Goal: Information Seeking & Learning: Find contact information

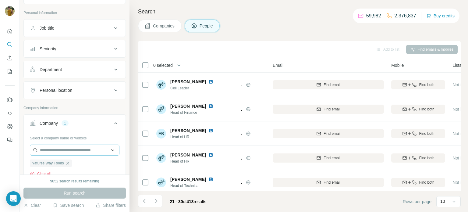
scroll to position [27, 0]
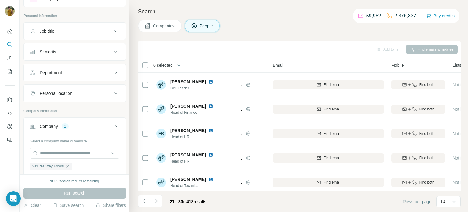
click at [58, 90] on div "Personal location" at bounding box center [56, 93] width 33 height 6
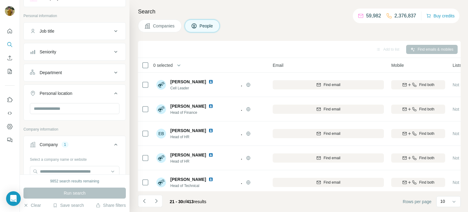
click at [61, 34] on div "Job title" at bounding box center [71, 31] width 82 height 6
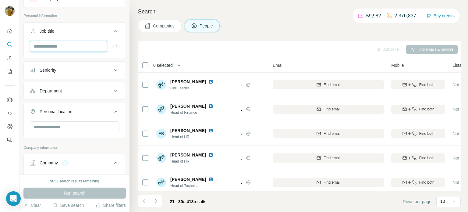
click at [61, 45] on input "text" at bounding box center [68, 46] width 77 height 11
type input "**********"
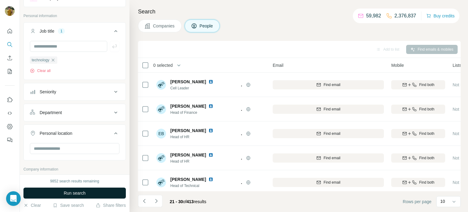
click at [70, 194] on span "Run search" at bounding box center [75, 193] width 22 height 6
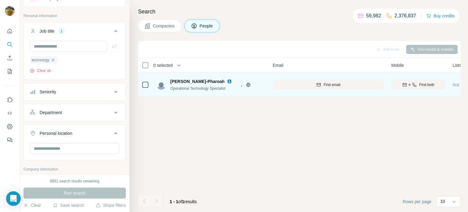
click at [227, 81] on img at bounding box center [229, 81] width 5 height 5
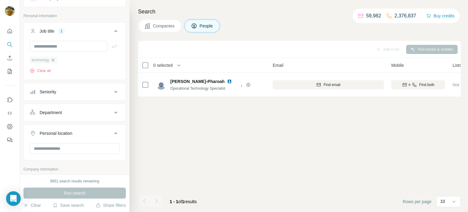
click at [53, 61] on icon "button" at bounding box center [53, 60] width 5 height 5
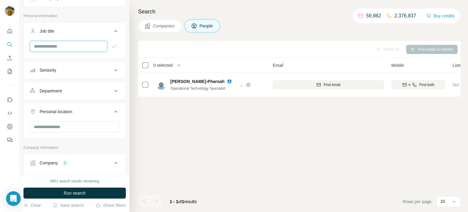
click at [51, 48] on input "text" at bounding box center [68, 46] width 77 height 11
type input "**********"
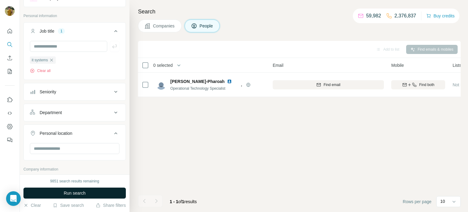
click at [73, 191] on span "Run search" at bounding box center [75, 193] width 22 height 6
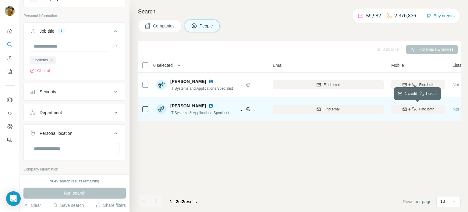
click at [419, 111] on span "Find both" at bounding box center [426, 108] width 15 height 5
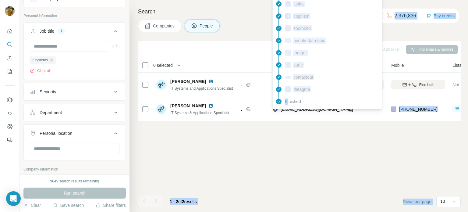
drag, startPoint x: 346, startPoint y: 107, endPoint x: 287, endPoint y: 109, distance: 58.8
click at [287, 109] on body "New search Hide Company lookalikes Personal information Job title 1 it systems …" at bounding box center [234, 128] width 468 height 257
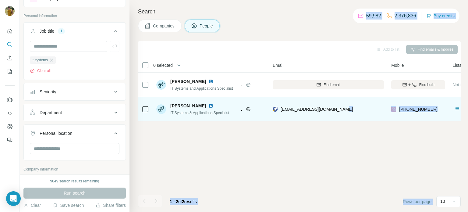
click at [307, 120] on td "[EMAIL_ADDRESS][DOMAIN_NAME]" at bounding box center [328, 109] width 119 height 24
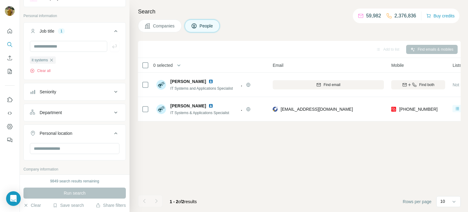
click at [346, 129] on div "Add to list Find emails & mobiles 0 selected People Company Email Mobile Lists …" at bounding box center [299, 126] width 323 height 171
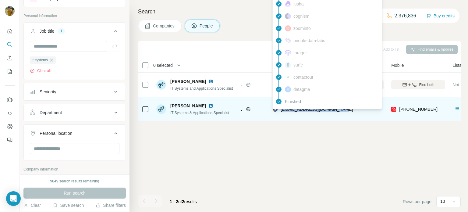
drag, startPoint x: 349, startPoint y: 110, endPoint x: 281, endPoint y: 110, distance: 68.6
click at [281, 110] on div "[EMAIL_ADDRESS][DOMAIN_NAME]" at bounding box center [328, 109] width 111 height 17
copy span "[EMAIL_ADDRESS][DOMAIN_NAME]"
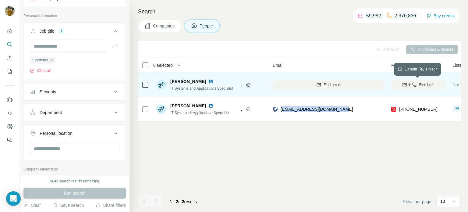
click at [430, 83] on span "Find both" at bounding box center [426, 84] width 15 height 5
click at [208, 80] on img at bounding box center [210, 81] width 5 height 5
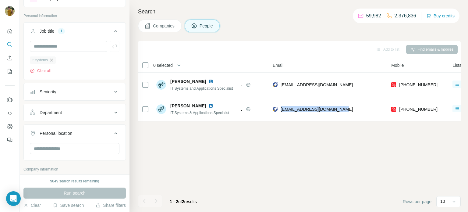
click at [52, 61] on icon "button" at bounding box center [51, 60] width 5 height 5
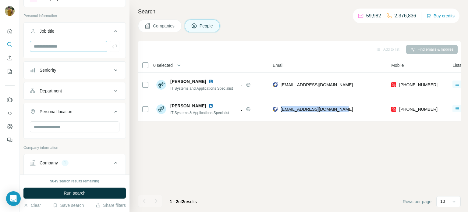
scroll to position [26, 0]
click at [50, 45] on input "text" at bounding box center [68, 47] width 77 height 11
type input "**"
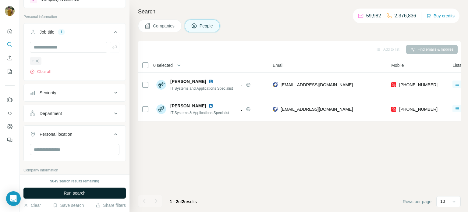
click at [60, 190] on button "Run search" at bounding box center [74, 192] width 102 height 11
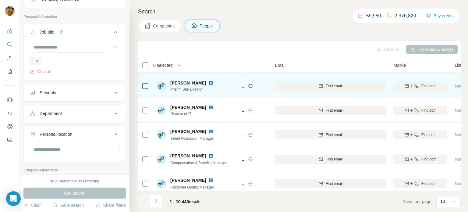
scroll to position [23, 37]
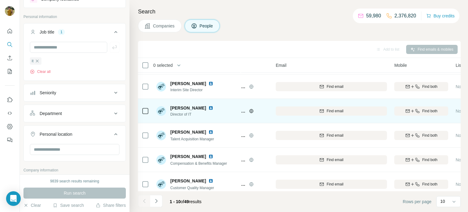
click at [420, 110] on div "Find both" at bounding box center [421, 110] width 54 height 5
click at [419, 110] on icon "button" at bounding box center [417, 110] width 5 height 5
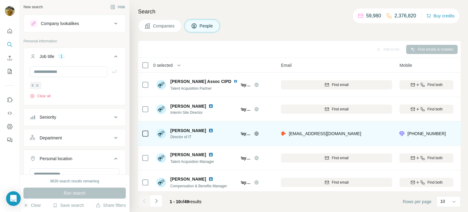
scroll to position [0, 0]
click at [37, 87] on icon "button" at bounding box center [37, 86] width 5 height 5
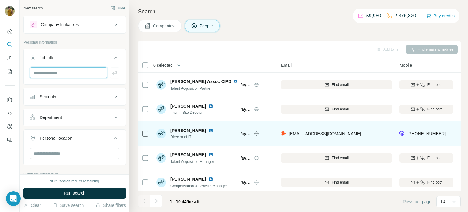
click at [48, 74] on input "text" at bounding box center [68, 72] width 77 height 11
type input "**********"
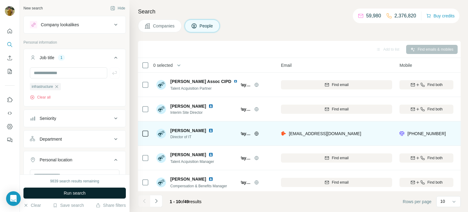
click at [66, 193] on span "Run search" at bounding box center [75, 193] width 22 height 6
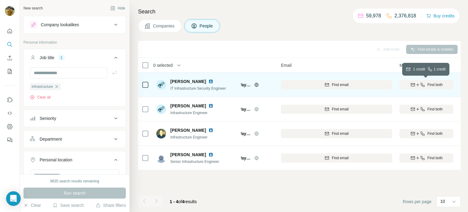
click at [424, 85] on div "Find both" at bounding box center [426, 84] width 54 height 5
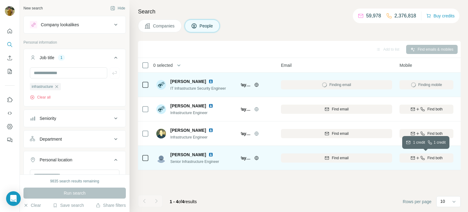
click at [424, 156] on icon "button" at bounding box center [422, 157] width 5 height 5
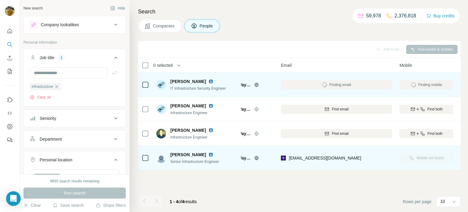
click at [208, 154] on img at bounding box center [210, 154] width 5 height 5
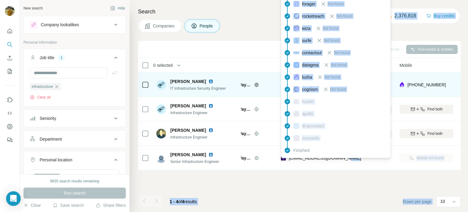
drag, startPoint x: 348, startPoint y: 159, endPoint x: 288, endPoint y: 157, distance: 60.4
click at [288, 157] on body "New search Hide Company lookalikes Personal information Job title 1 infrastruct…" at bounding box center [234, 128] width 468 height 257
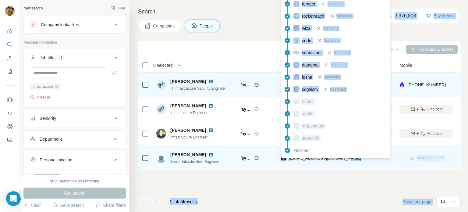
click at [327, 160] on span "[EMAIL_ADDRESS][DOMAIN_NAME]" at bounding box center [325, 157] width 72 height 5
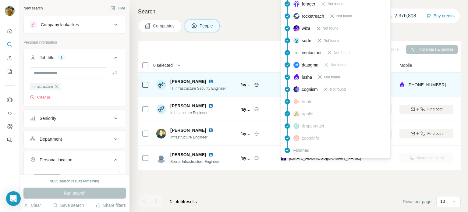
click at [344, 174] on div "Add to list Find emails & mobiles 0 selected People Company Email Mobile Lists …" at bounding box center [299, 126] width 323 height 171
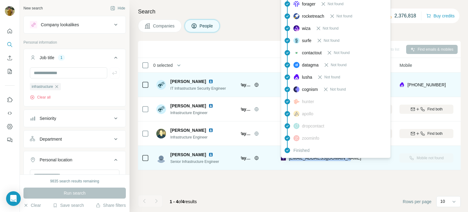
drag, startPoint x: 343, startPoint y: 158, endPoint x: 287, endPoint y: 158, distance: 55.5
click at [287, 158] on div "[EMAIL_ADDRESS][DOMAIN_NAME]" at bounding box center [336, 157] width 111 height 17
copy span "[EMAIL_ADDRESS][DOMAIN_NAME]"
copy span "nwfltd"
drag, startPoint x: 359, startPoint y: 159, endPoint x: 298, endPoint y: 160, distance: 60.6
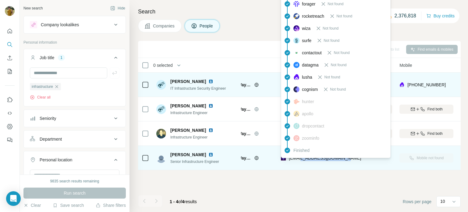
click at [298, 160] on div "[EMAIL_ADDRESS][DOMAIN_NAME]" at bounding box center [336, 157] width 111 height 17
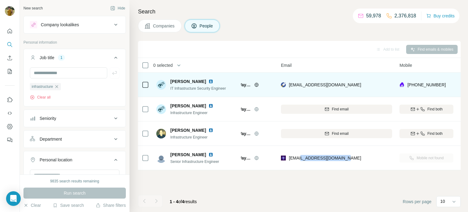
click at [321, 180] on div "Add to list Find emails & mobiles 0 selected People Company Email Mobile Lists …" at bounding box center [299, 126] width 323 height 171
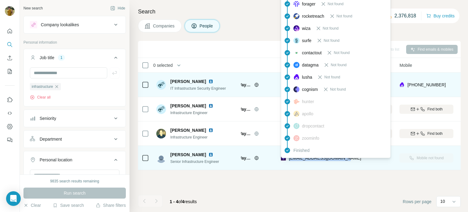
drag, startPoint x: 346, startPoint y: 160, endPoint x: 287, endPoint y: 159, distance: 58.8
click at [287, 159] on div "[EMAIL_ADDRESS][DOMAIN_NAME]" at bounding box center [336, 157] width 111 height 17
copy span "[EMAIL_ADDRESS][DOMAIN_NAME]"
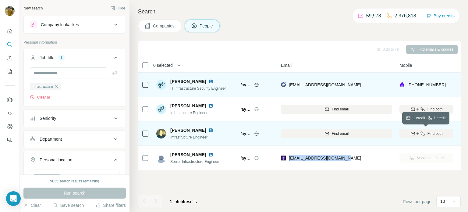
click at [424, 133] on div "Find both" at bounding box center [426, 133] width 54 height 5
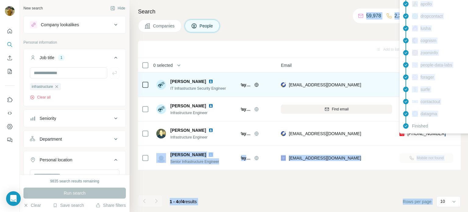
drag, startPoint x: 444, startPoint y: 133, endPoint x: 406, endPoint y: 133, distance: 37.5
click at [406, 133] on body "New search Hide Company lookalikes Personal information Job title 1 infrastruct…" at bounding box center [234, 128] width 468 height 257
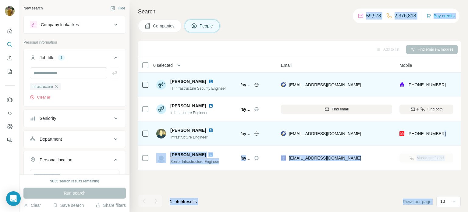
click at [444, 136] on div "[PHONE_NUMBER]" at bounding box center [426, 133] width 54 height 17
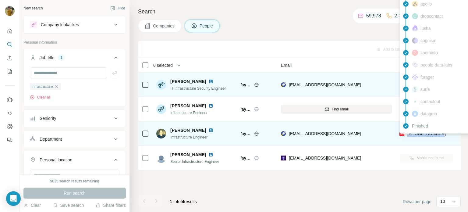
drag, startPoint x: 444, startPoint y: 136, endPoint x: 406, endPoint y: 134, distance: 37.5
click at [406, 134] on div "[PHONE_NUMBER]" at bounding box center [426, 133] width 54 height 17
copy span "[PHONE_NUMBER]"
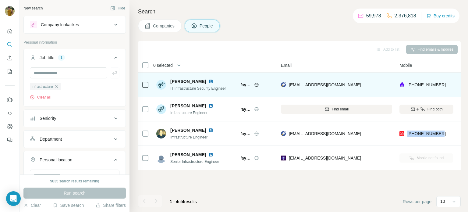
click at [0, 211] on div at bounding box center [0, 212] width 0 height 0
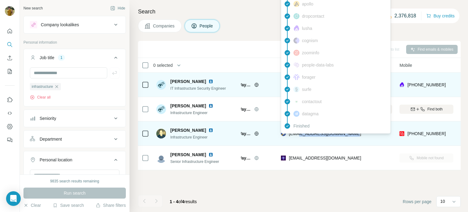
drag, startPoint x: 358, startPoint y: 135, endPoint x: 297, endPoint y: 135, distance: 60.9
click at [297, 135] on div "[EMAIL_ADDRESS][DOMAIN_NAME]" at bounding box center [336, 133] width 111 height 17
click at [297, 135] on span "[EMAIL_ADDRESS][DOMAIN_NAME]" at bounding box center [325, 133] width 72 height 5
click at [356, 138] on div "[EMAIL_ADDRESS][DOMAIN_NAME]" at bounding box center [336, 133] width 111 height 17
drag, startPoint x: 356, startPoint y: 135, endPoint x: 288, endPoint y: 135, distance: 67.9
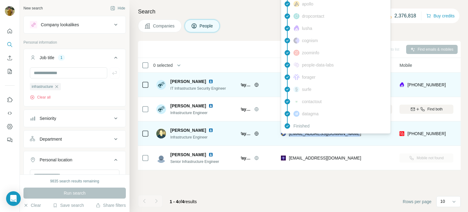
click at [288, 135] on div "[EMAIL_ADDRESS][DOMAIN_NAME]" at bounding box center [336, 133] width 111 height 17
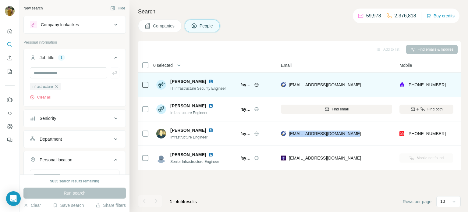
click at [325, 177] on div "Add to list Find emails & mobiles 0 selected People Company Email Mobile Lists …" at bounding box center [299, 126] width 323 height 171
click at [0, 211] on div at bounding box center [0, 212] width 0 height 0
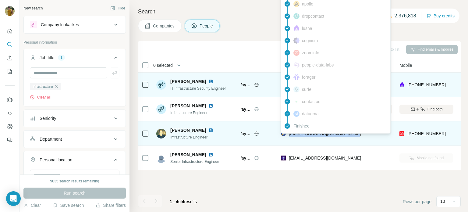
drag, startPoint x: 360, startPoint y: 133, endPoint x: 288, endPoint y: 134, distance: 72.5
click at [288, 134] on div "[EMAIL_ADDRESS][DOMAIN_NAME]" at bounding box center [336, 133] width 111 height 17
copy span "[EMAIL_ADDRESS][DOMAIN_NAME]"
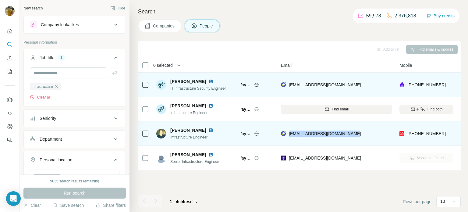
click at [208, 131] on img at bounding box center [210, 130] width 5 height 5
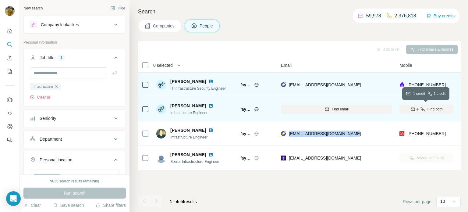
click at [427, 107] on span "Find both" at bounding box center [434, 108] width 15 height 5
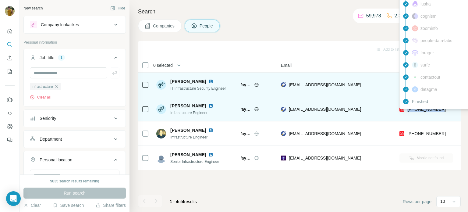
drag, startPoint x: 444, startPoint y: 111, endPoint x: 407, endPoint y: 110, distance: 36.6
click at [407, 110] on div "[PHONE_NUMBER]" at bounding box center [426, 109] width 54 height 17
copy span "[PHONE_NUMBER]"
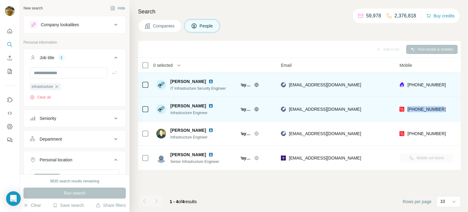
click at [199, 109] on div "Infrastructure Engineer" at bounding box center [192, 112] width 45 height 6
click at [208, 105] on img at bounding box center [210, 105] width 5 height 5
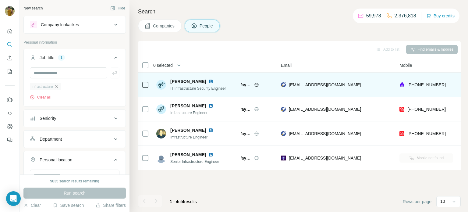
click at [58, 87] on icon "button" at bounding box center [56, 86] width 5 height 5
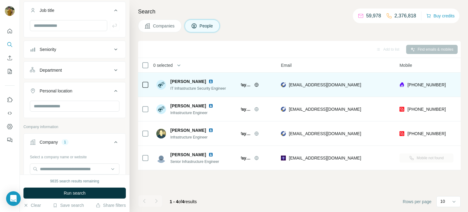
scroll to position [70, 0]
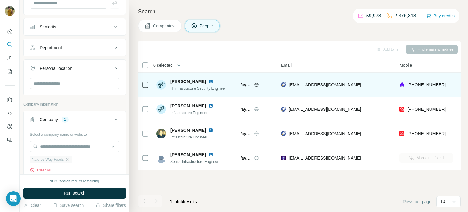
click at [67, 161] on div "Natures Way Foods" at bounding box center [51, 159] width 42 height 7
click at [70, 159] on icon "button" at bounding box center [67, 159] width 5 height 5
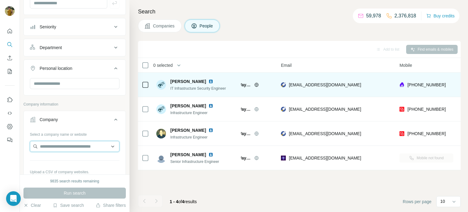
click at [65, 148] on input "text" at bounding box center [75, 146] width 90 height 11
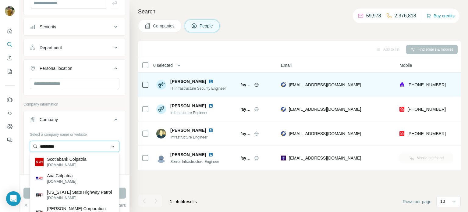
type input "*********"
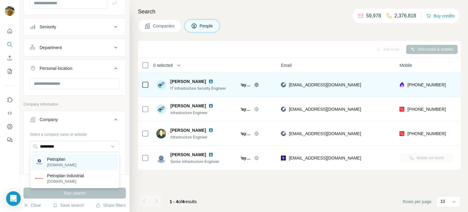
click at [69, 159] on p "Petroplan" at bounding box center [61, 159] width 29 height 6
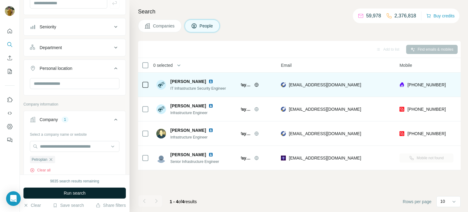
click at [71, 195] on span "Run search" at bounding box center [75, 193] width 22 height 6
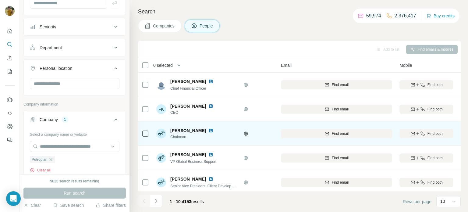
scroll to position [125, 31]
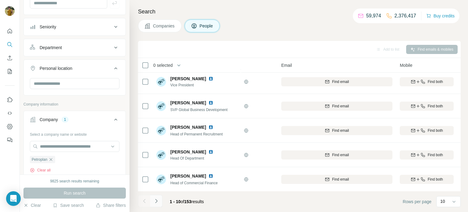
click at [156, 202] on icon "Navigate to next page" at bounding box center [156, 201] width 6 height 6
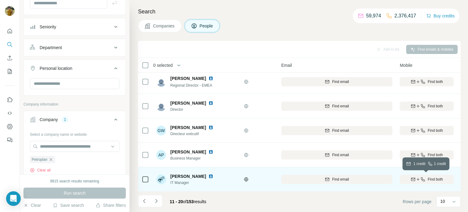
click at [438, 181] on span "Find both" at bounding box center [435, 178] width 15 height 5
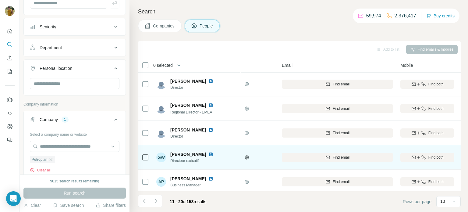
scroll to position [125, 30]
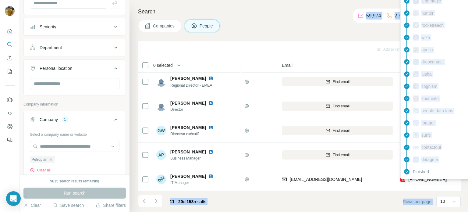
drag, startPoint x: 442, startPoint y: 179, endPoint x: 408, endPoint y: 178, distance: 34.1
click at [408, 178] on body "New search Hide Company lookalikes Personal information Job title Seniority Dep…" at bounding box center [234, 128] width 468 height 257
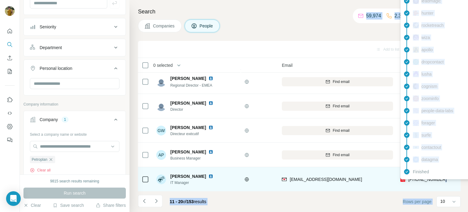
click at [435, 183] on div "[PHONE_NUMBER]" at bounding box center [427, 179] width 54 height 17
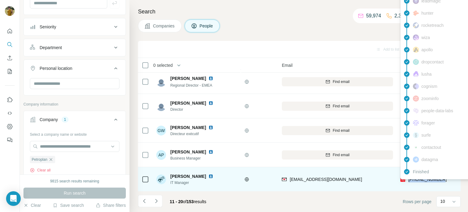
drag, startPoint x: 444, startPoint y: 179, endPoint x: 408, endPoint y: 179, distance: 36.6
click at [408, 179] on div "[PHONE_NUMBER]" at bounding box center [427, 179] width 54 height 17
copy span "[PHONE_NUMBER]"
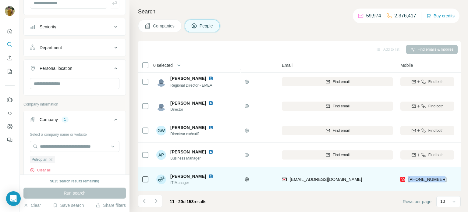
click at [209, 175] on img at bounding box center [210, 176] width 5 height 5
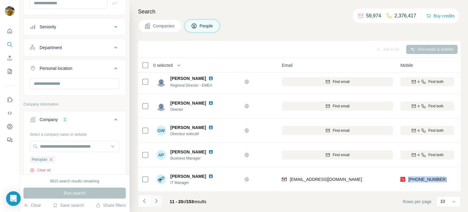
click at [157, 200] on icon "Navigate to next page" at bounding box center [156, 201] width 2 height 4
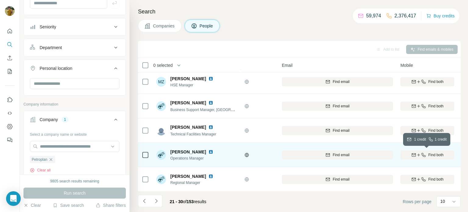
click at [428, 156] on span "Find both" at bounding box center [435, 154] width 15 height 5
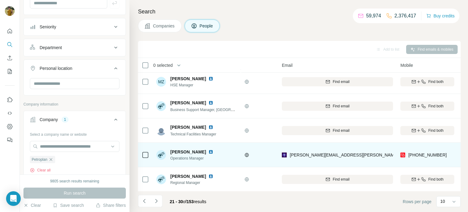
click at [213, 151] on img at bounding box center [210, 151] width 5 height 5
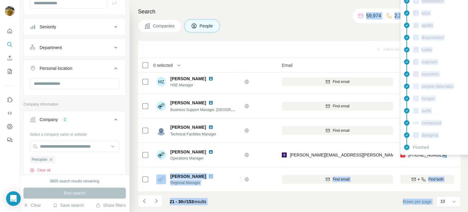
drag, startPoint x: 449, startPoint y: 153, endPoint x: 410, endPoint y: 154, distance: 39.0
click at [410, 154] on body "New search Hide Company lookalikes Personal information Job title Seniority Dep…" at bounding box center [234, 128] width 468 height 257
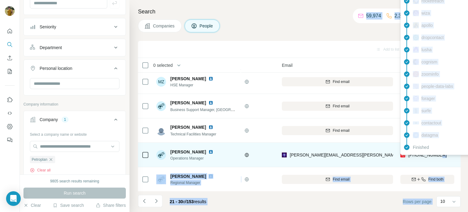
click at [412, 154] on span "[PHONE_NUMBER]" at bounding box center [427, 154] width 38 height 5
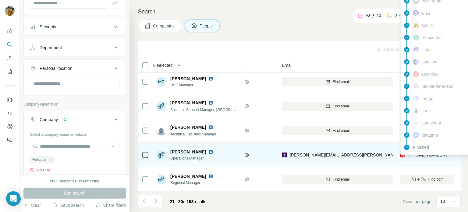
click at [435, 161] on div "[PHONE_NUMBER]" at bounding box center [427, 154] width 54 height 17
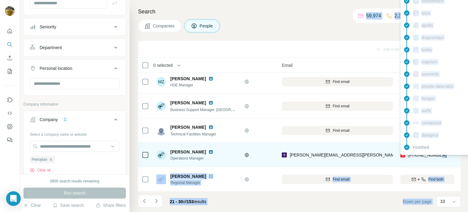
drag, startPoint x: 441, startPoint y: 155, endPoint x: 412, endPoint y: 154, distance: 28.6
click at [412, 154] on div "[PHONE_NUMBER]" at bounding box center [427, 154] width 54 height 17
click at [416, 157] on span "[PHONE_NUMBER]" at bounding box center [427, 155] width 38 height 6
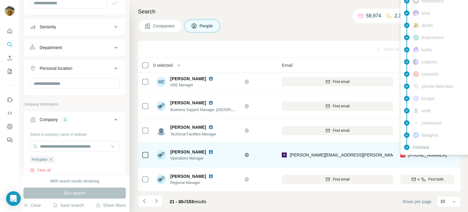
click at [446, 160] on div "[PHONE_NUMBER]" at bounding box center [427, 154] width 54 height 17
drag, startPoint x: 443, startPoint y: 155, endPoint x: 414, endPoint y: 156, distance: 28.6
click at [414, 156] on div "[PHONE_NUMBER]" at bounding box center [427, 154] width 54 height 17
click at [414, 156] on span "[PHONE_NUMBER]" at bounding box center [427, 154] width 38 height 5
drag, startPoint x: 409, startPoint y: 156, endPoint x: 440, endPoint y: 159, distance: 31.8
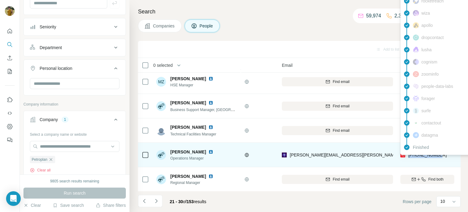
click at [440, 159] on div "[PHONE_NUMBER]" at bounding box center [427, 154] width 54 height 17
copy span "[PHONE_NUMBER]"
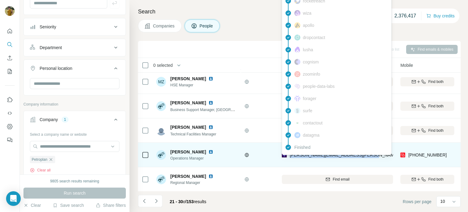
drag, startPoint x: 370, startPoint y: 156, endPoint x: 290, endPoint y: 155, distance: 80.4
click at [290, 155] on div "[PERSON_NAME][EMAIL_ADDRESS][PERSON_NAME][DOMAIN_NAME]" at bounding box center [337, 154] width 111 height 17
copy span "[PERSON_NAME][EMAIL_ADDRESS][PERSON_NAME][DOMAIN_NAME]"
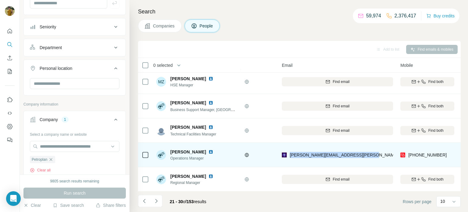
drag, startPoint x: 171, startPoint y: 152, endPoint x: 218, endPoint y: 152, distance: 47.5
click at [216, 152] on div "[PERSON_NAME]" at bounding box center [192, 152] width 45 height 6
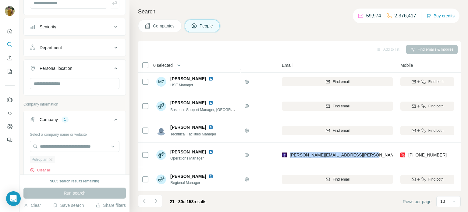
click at [51, 158] on icon "button" at bounding box center [50, 159] width 5 height 5
click at [48, 143] on input "text" at bounding box center [75, 146] width 90 height 11
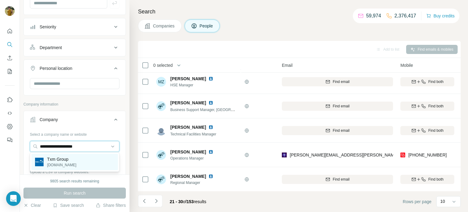
type input "**********"
click at [59, 166] on p "[DOMAIN_NAME]" at bounding box center [61, 164] width 29 height 5
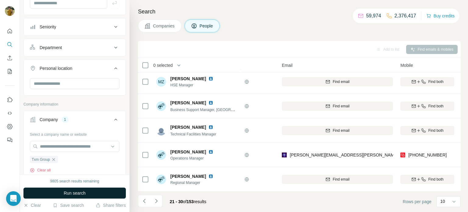
click at [71, 192] on span "Run search" at bounding box center [75, 193] width 22 height 6
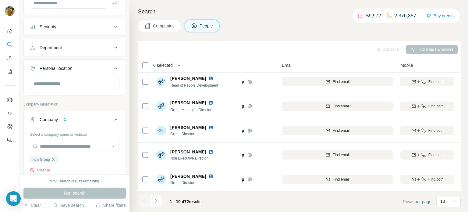
click at [158, 203] on icon "Navigate to next page" at bounding box center [156, 201] width 6 height 6
click at [144, 203] on icon "Navigate to previous page" at bounding box center [144, 201] width 6 height 6
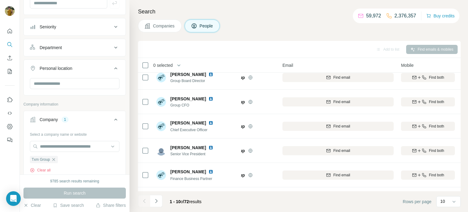
scroll to position [6, 30]
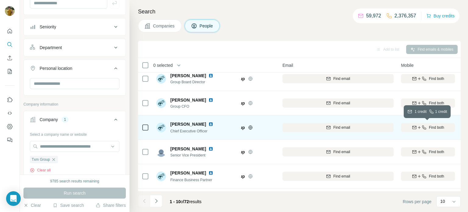
click at [418, 129] on icon "button" at bounding box center [419, 127] width 5 height 5
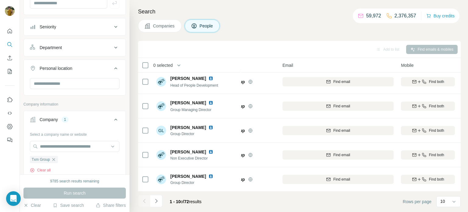
scroll to position [0, 30]
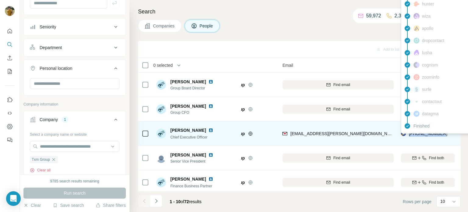
drag, startPoint x: 444, startPoint y: 134, endPoint x: 409, endPoint y: 136, distance: 34.4
click at [409, 136] on div "[PHONE_NUMBER]" at bounding box center [428, 133] width 54 height 17
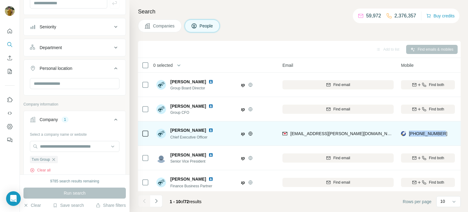
click at [208, 131] on img at bounding box center [210, 130] width 5 height 5
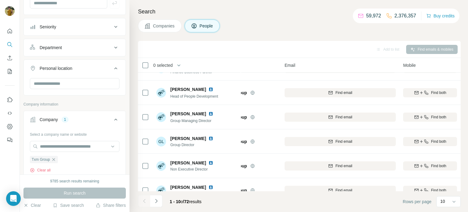
scroll to position [125, 28]
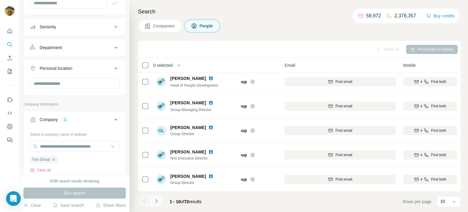
click at [158, 202] on icon "Navigate to next page" at bounding box center [156, 201] width 6 height 6
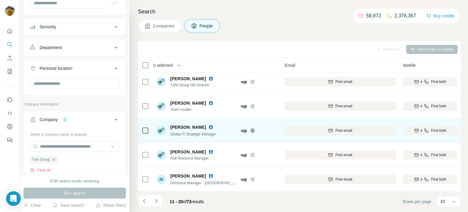
scroll to position [125, 28]
click at [436, 129] on span "Find both" at bounding box center [438, 130] width 15 height 5
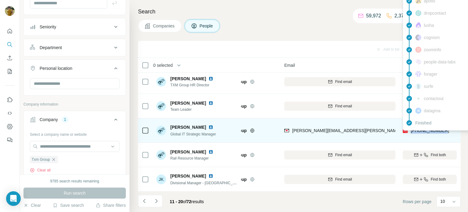
drag, startPoint x: 447, startPoint y: 130, endPoint x: 410, endPoint y: 131, distance: 36.6
click at [410, 131] on div "[PHONE_NUMBER]" at bounding box center [430, 130] width 54 height 17
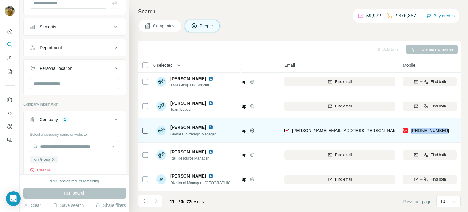
click at [179, 127] on span "[PERSON_NAME]" at bounding box center [188, 127] width 36 height 6
click at [208, 127] on img at bounding box center [210, 127] width 5 height 5
